Goal: Contribute content: Add original content to the website for others to see

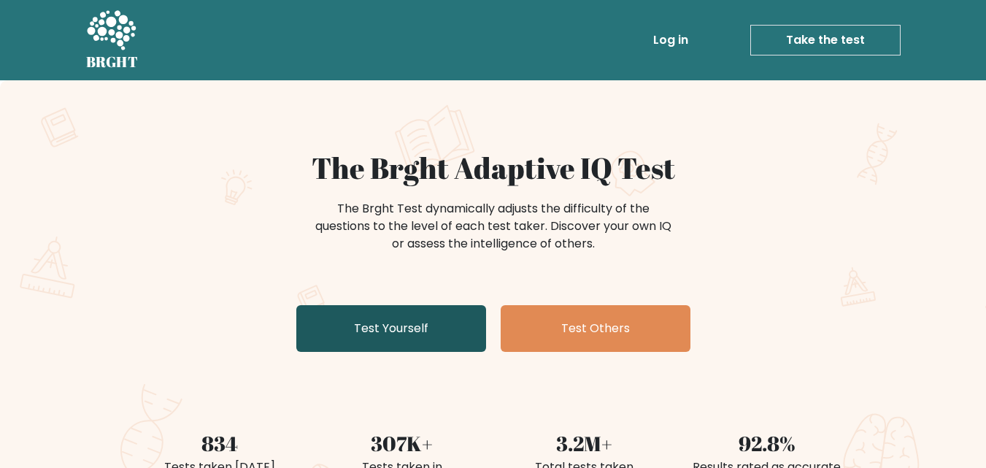
click at [395, 336] on link "Test Yourself" at bounding box center [391, 328] width 190 height 47
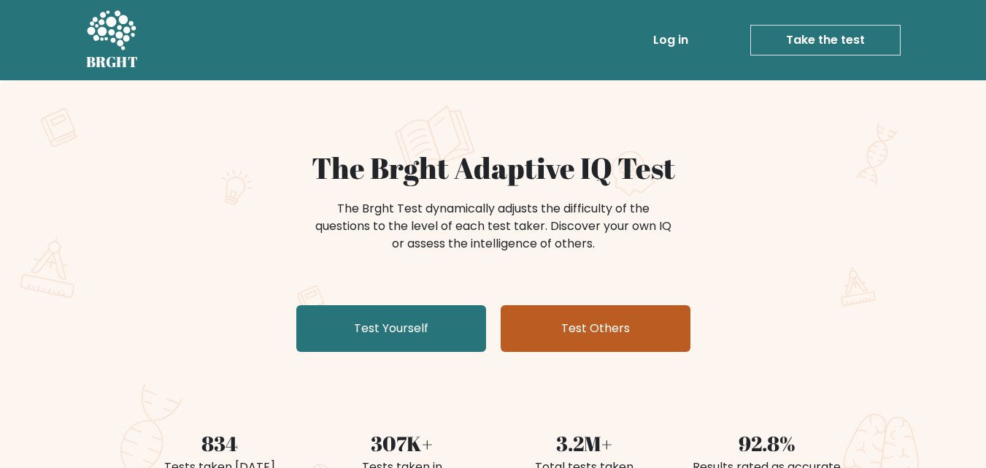
click at [615, 322] on link "Test Others" at bounding box center [596, 328] width 190 height 47
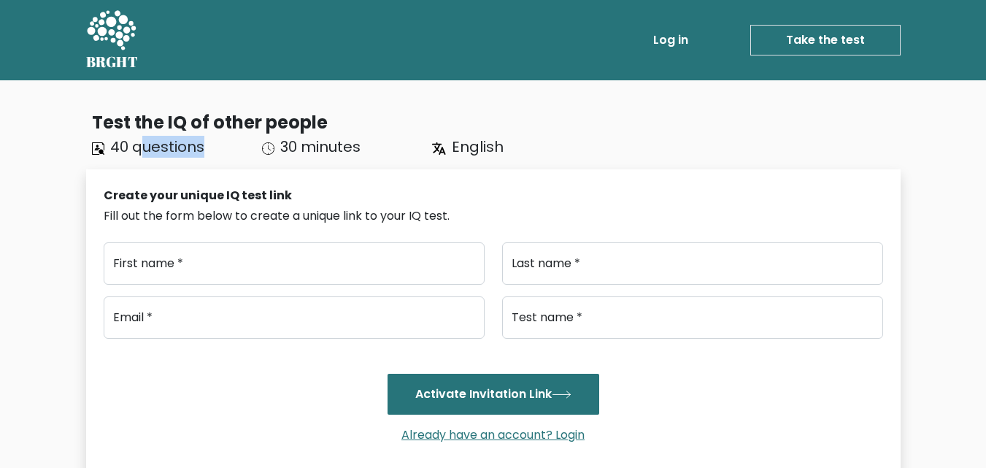
drag, startPoint x: 139, startPoint y: 144, endPoint x: 247, endPoint y: 145, distance: 107.3
click at [247, 145] on div "40 questions" at bounding box center [168, 147] width 170 height 22
click at [404, 231] on div "Create your unique IQ test link Fill out the form below to create a unique link…" at bounding box center [493, 324] width 779 height 274
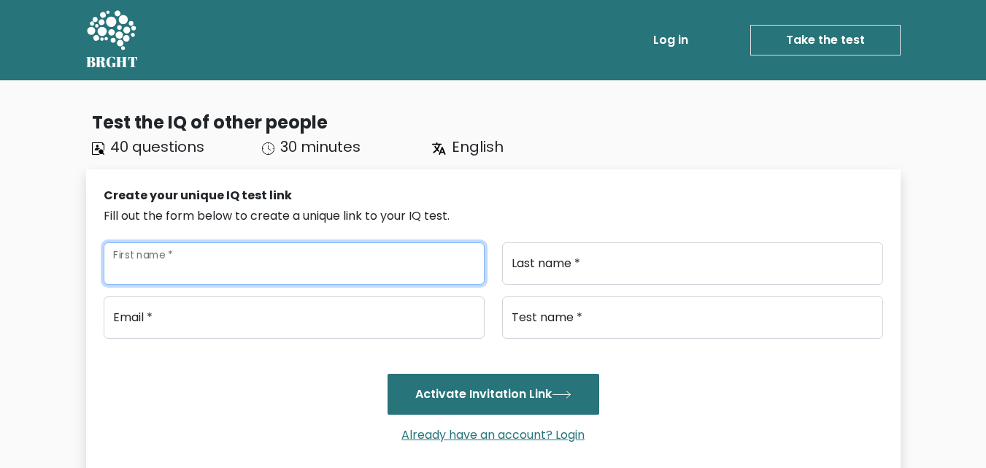
click at [271, 255] on input "First name *" at bounding box center [294, 263] width 381 height 42
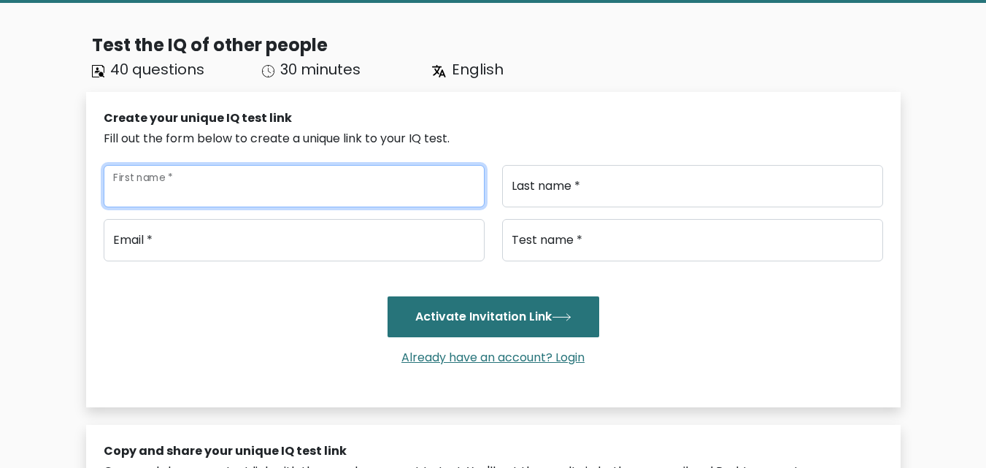
scroll to position [74, 0]
